Goal: Entertainment & Leisure: Browse casually

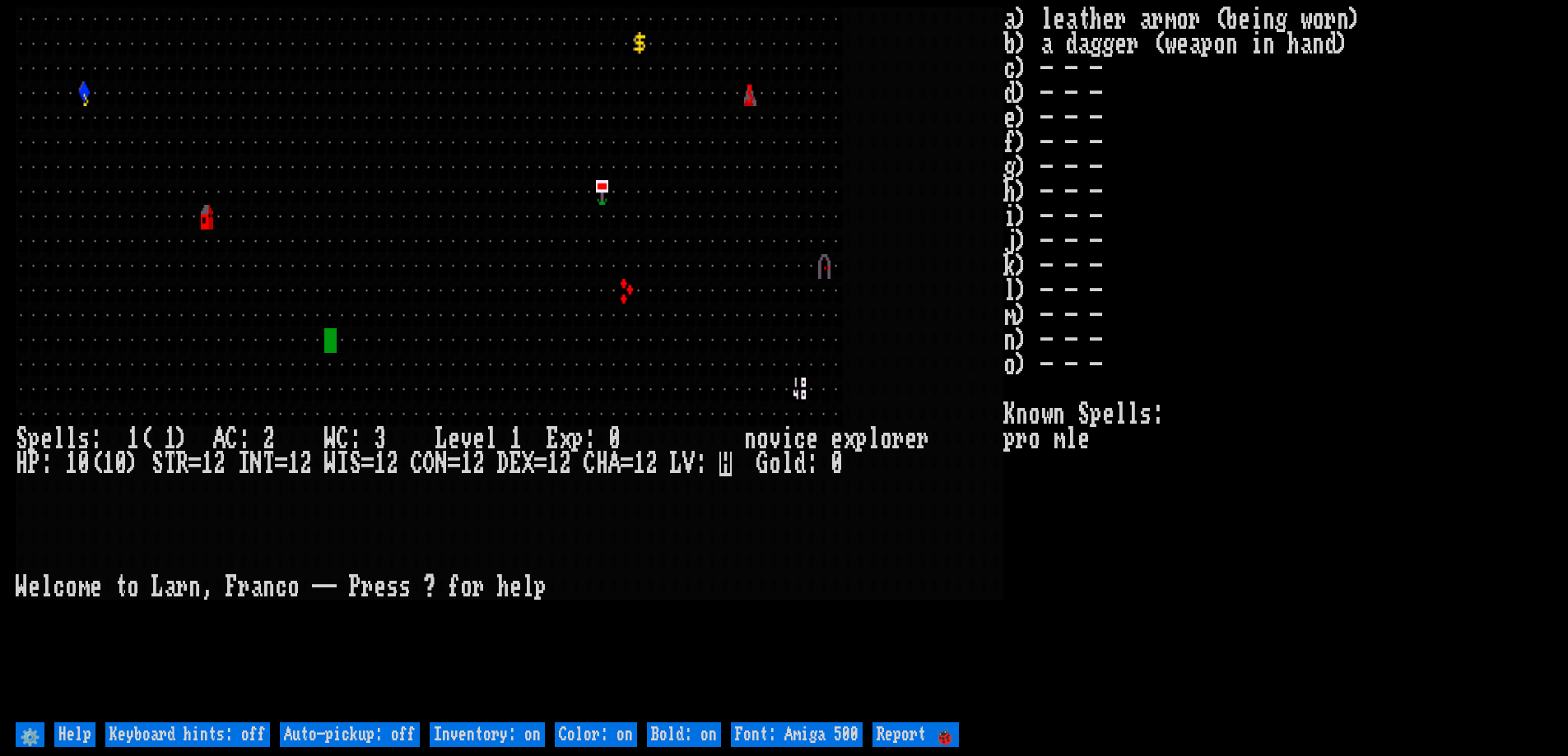
click at [153, 726] on off "Keyboard hints: off" at bounding box center [187, 735] width 164 height 25
type off "Keyboard hints: on"
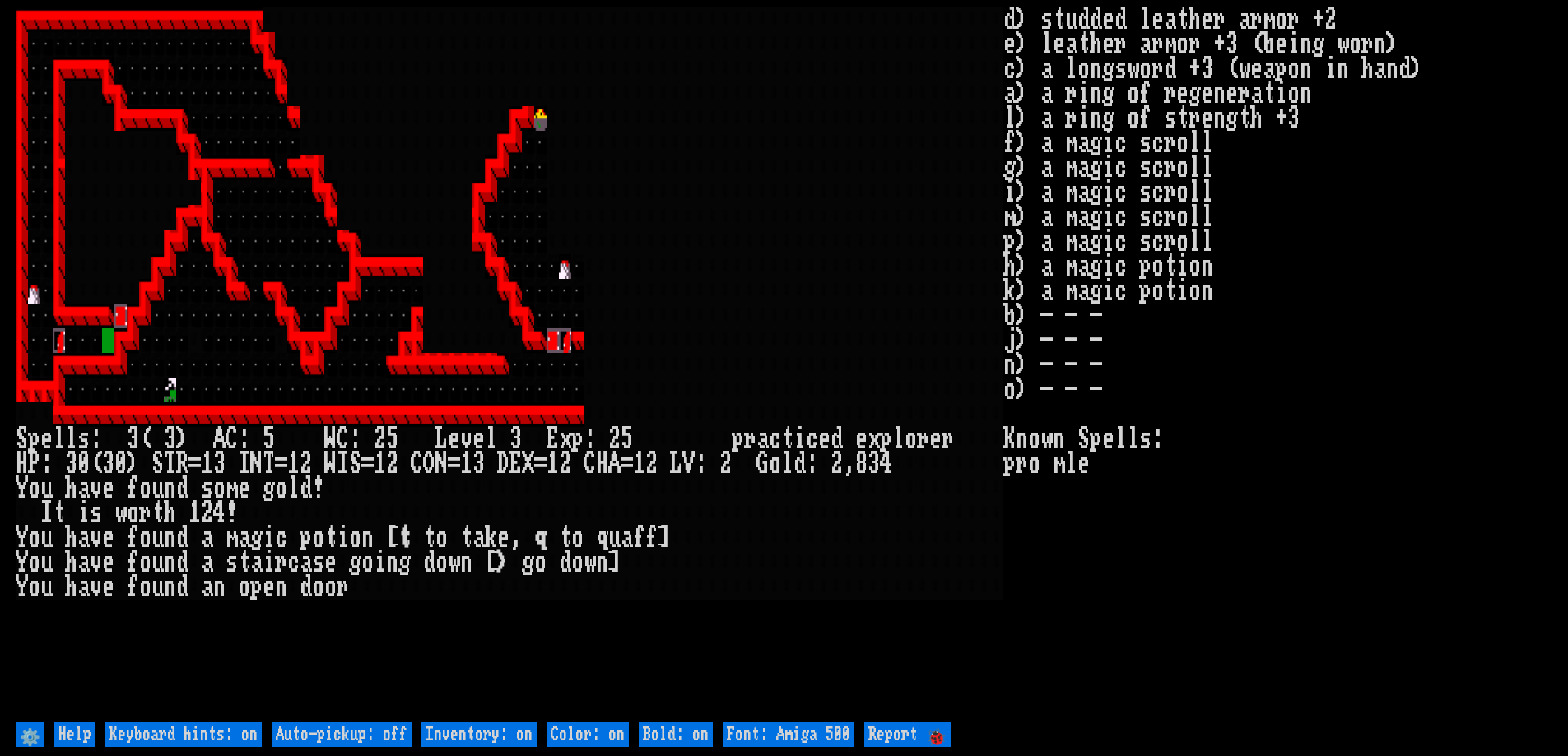
click at [76, 726] on input "Help" at bounding box center [75, 735] width 41 height 25
